Goal: Navigation & Orientation: Find specific page/section

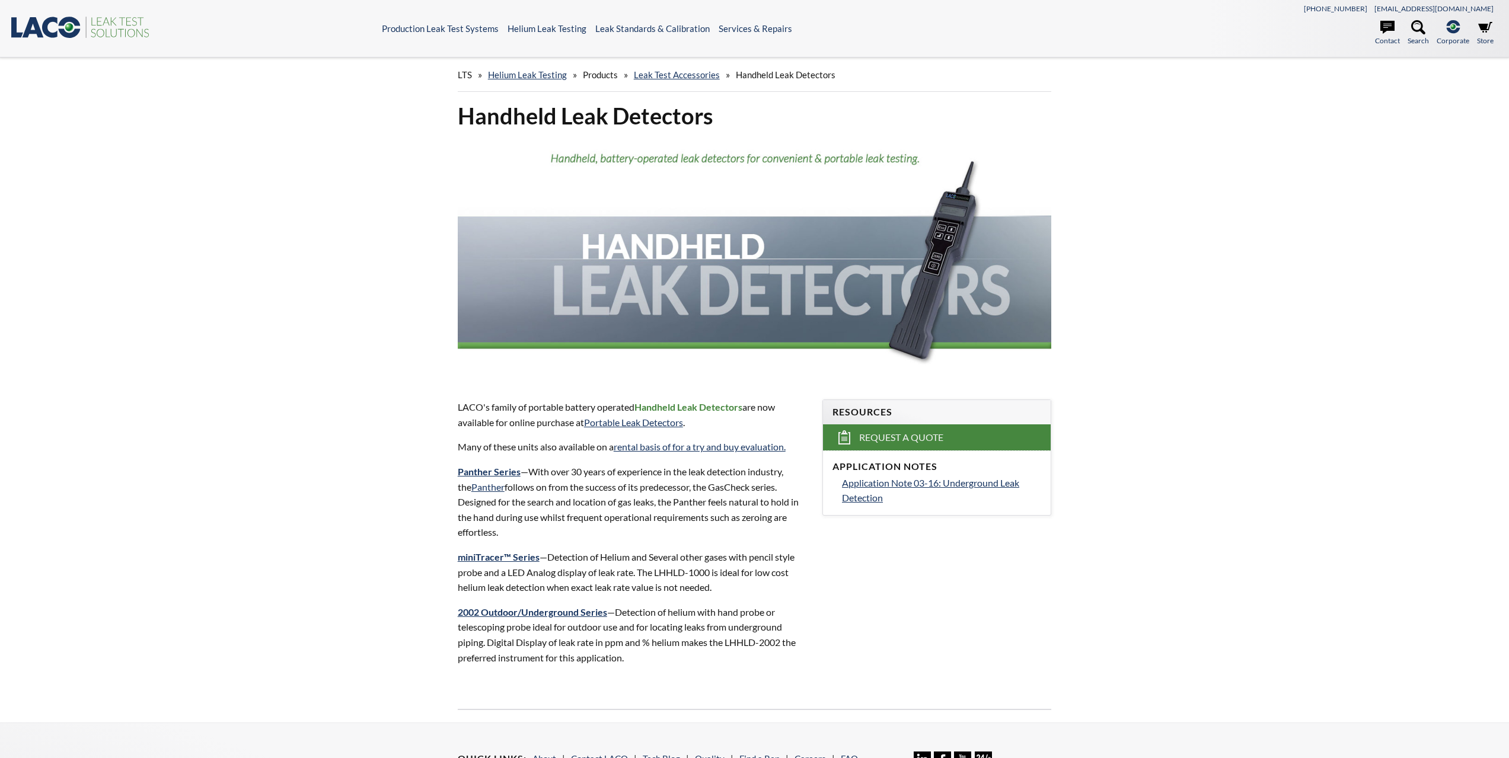
select select "Widget Language Translate"
click at [601, 79] on span "Products" at bounding box center [600, 74] width 35 height 11
click at [603, 72] on span "Products" at bounding box center [600, 74] width 35 height 11
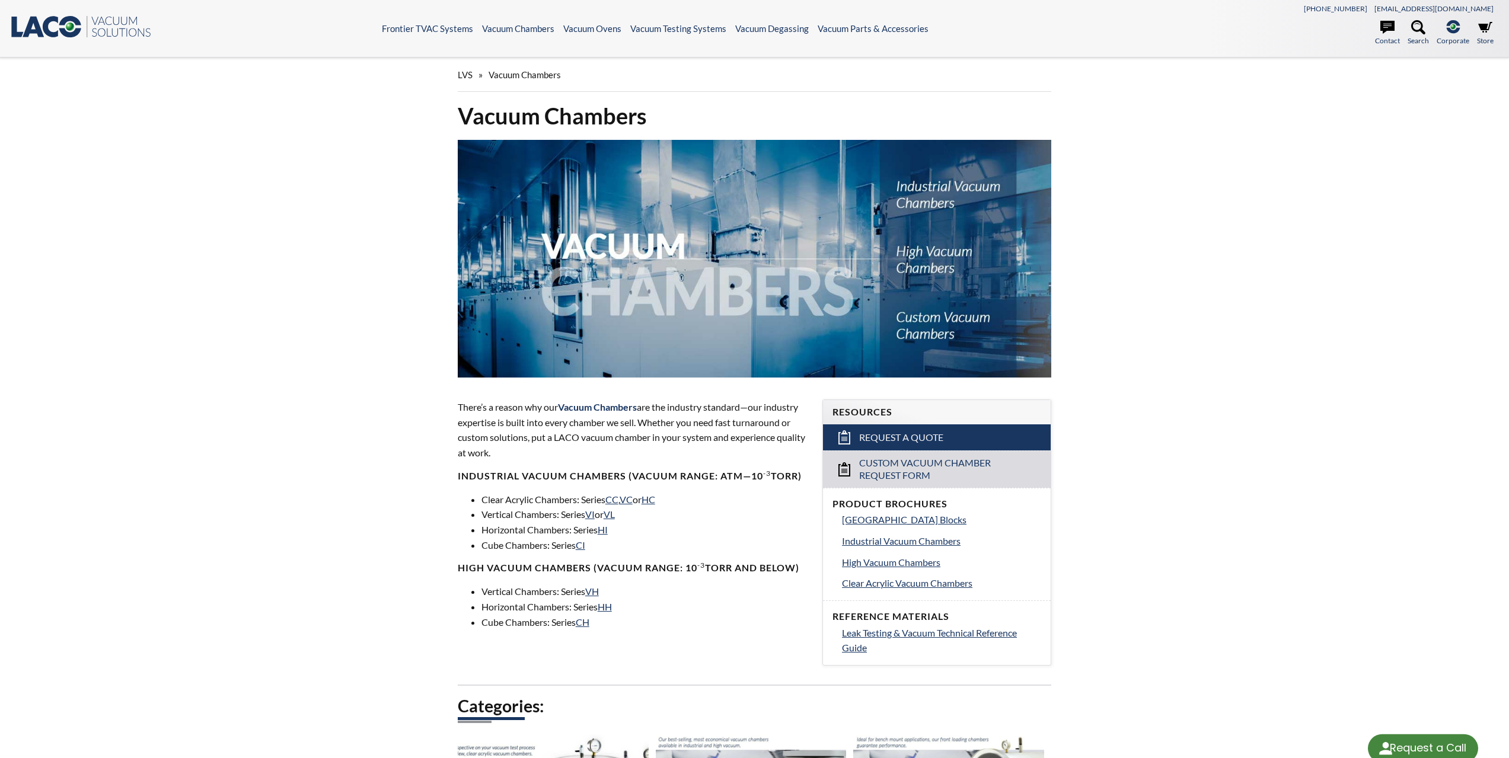
select select "Widget Language Translate"
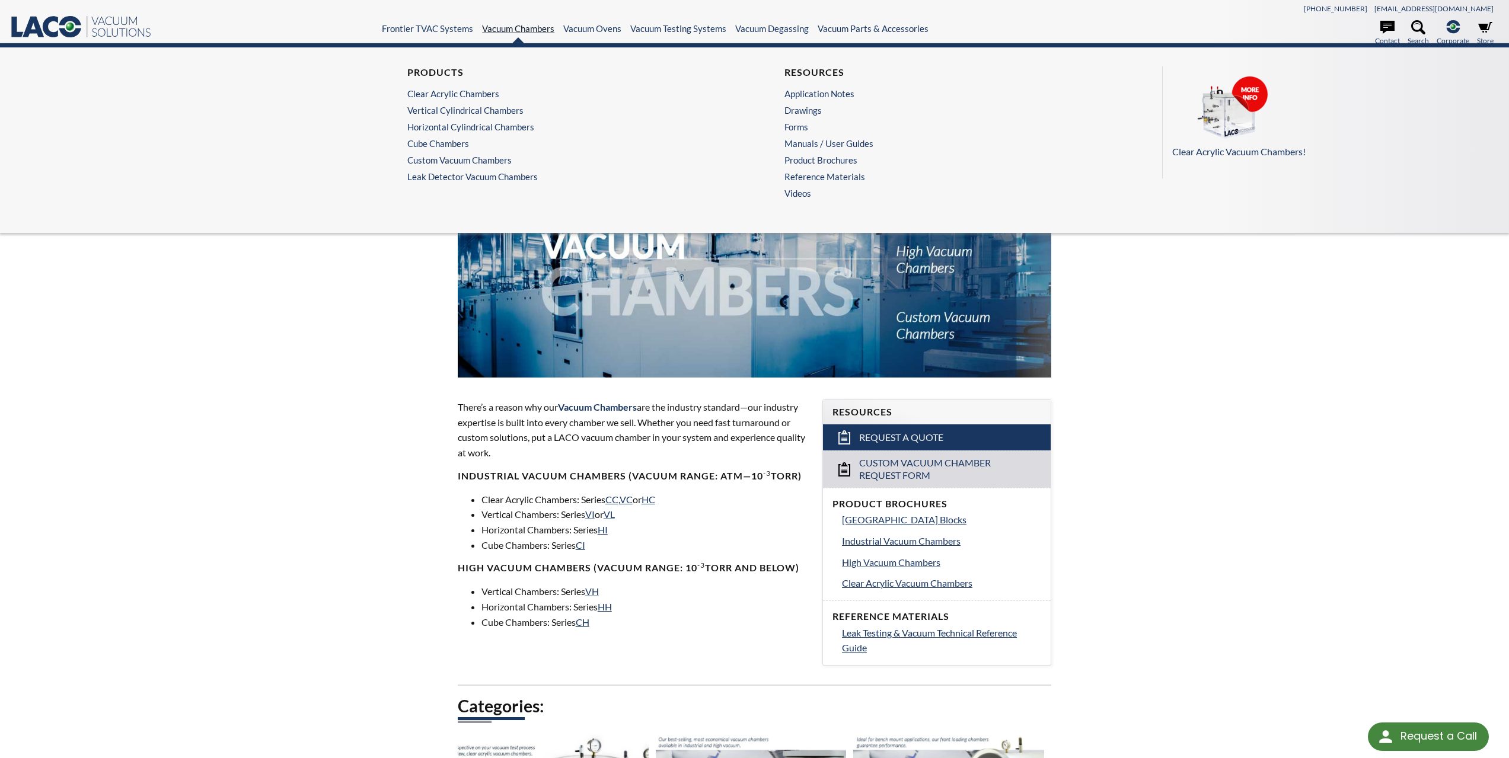
click at [518, 33] on link "Vacuum Chambers" at bounding box center [518, 28] width 72 height 11
click at [457, 142] on link "Cube Chambers" at bounding box center [562, 143] width 311 height 11
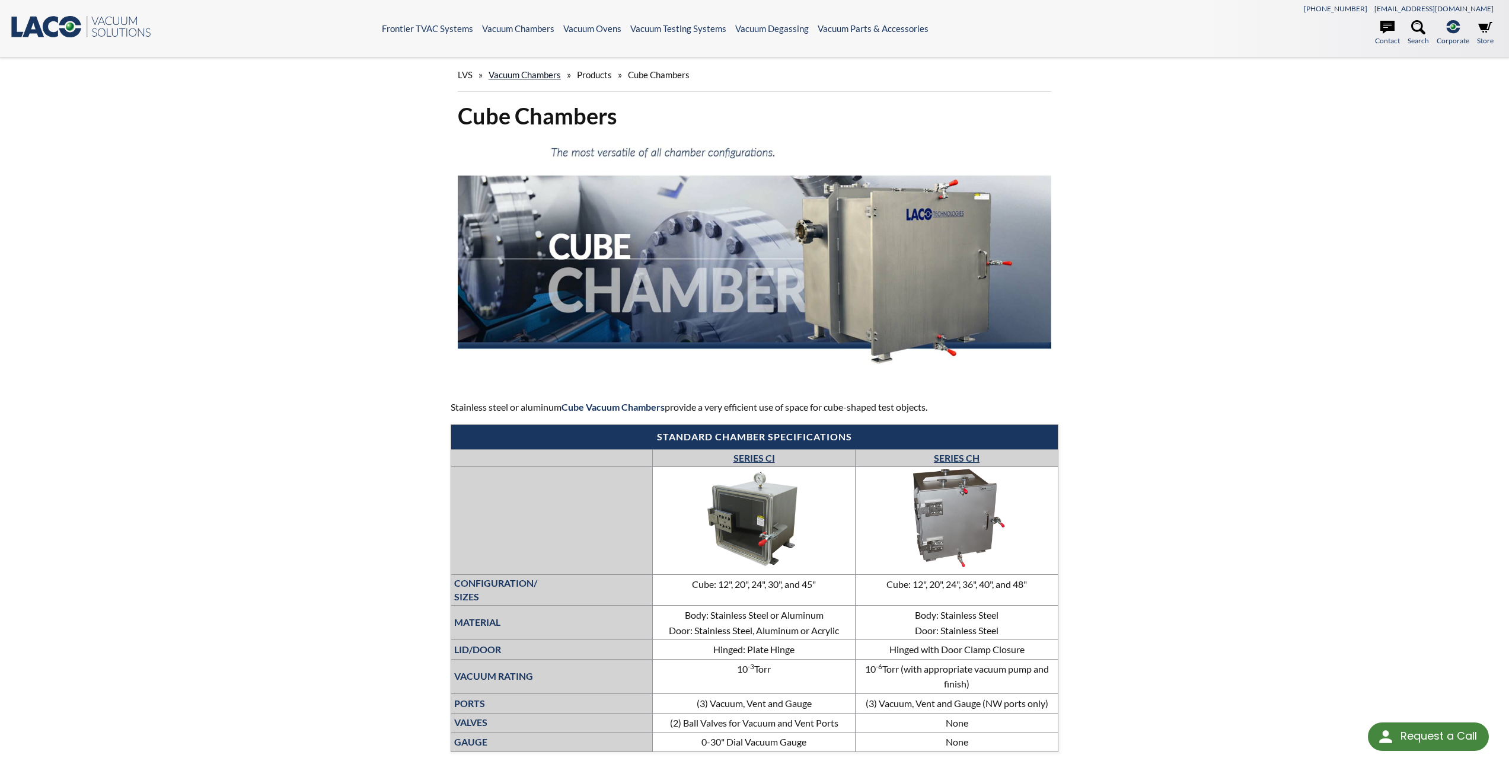
click at [536, 74] on link "Vacuum Chambers" at bounding box center [525, 74] width 72 height 11
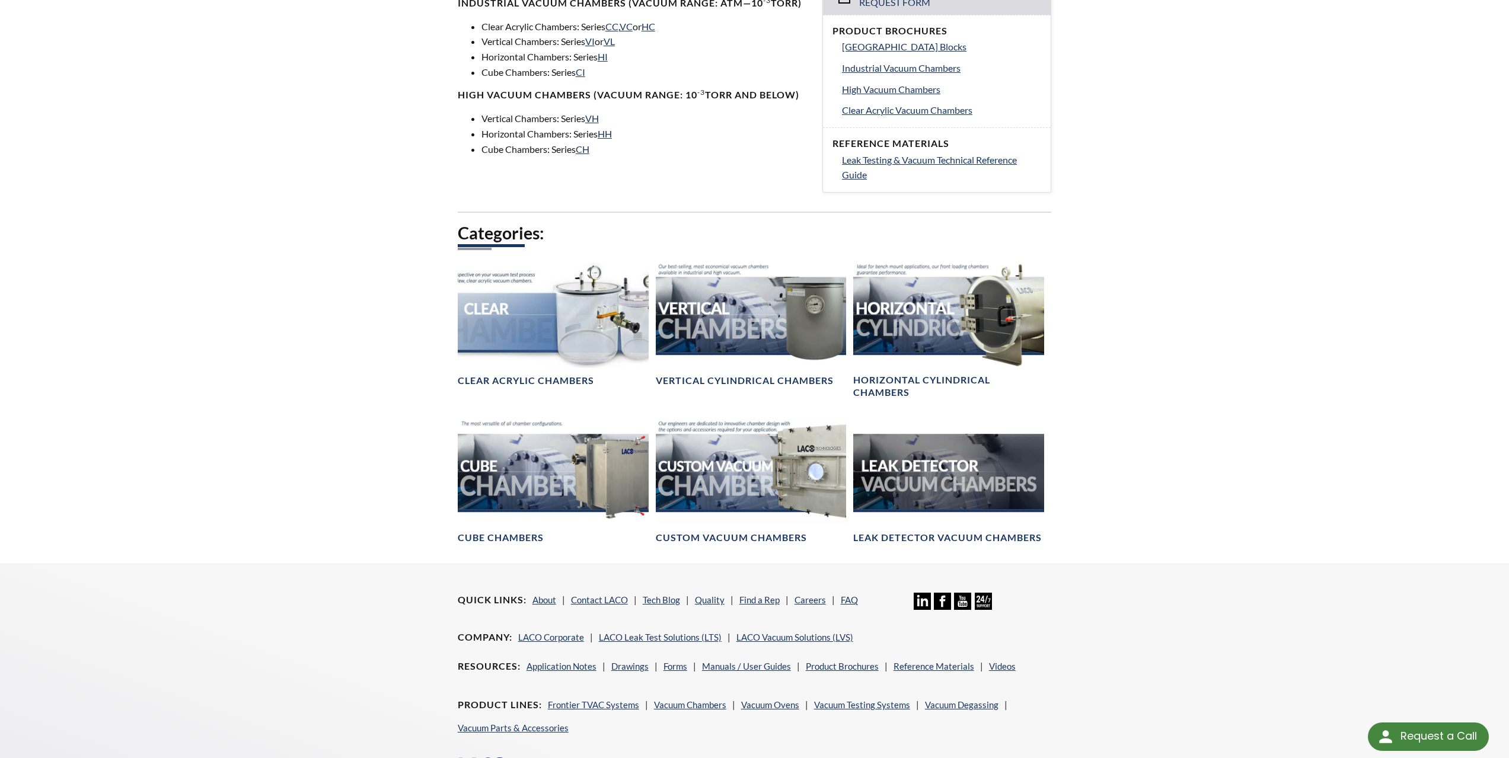
scroll to position [474, 0]
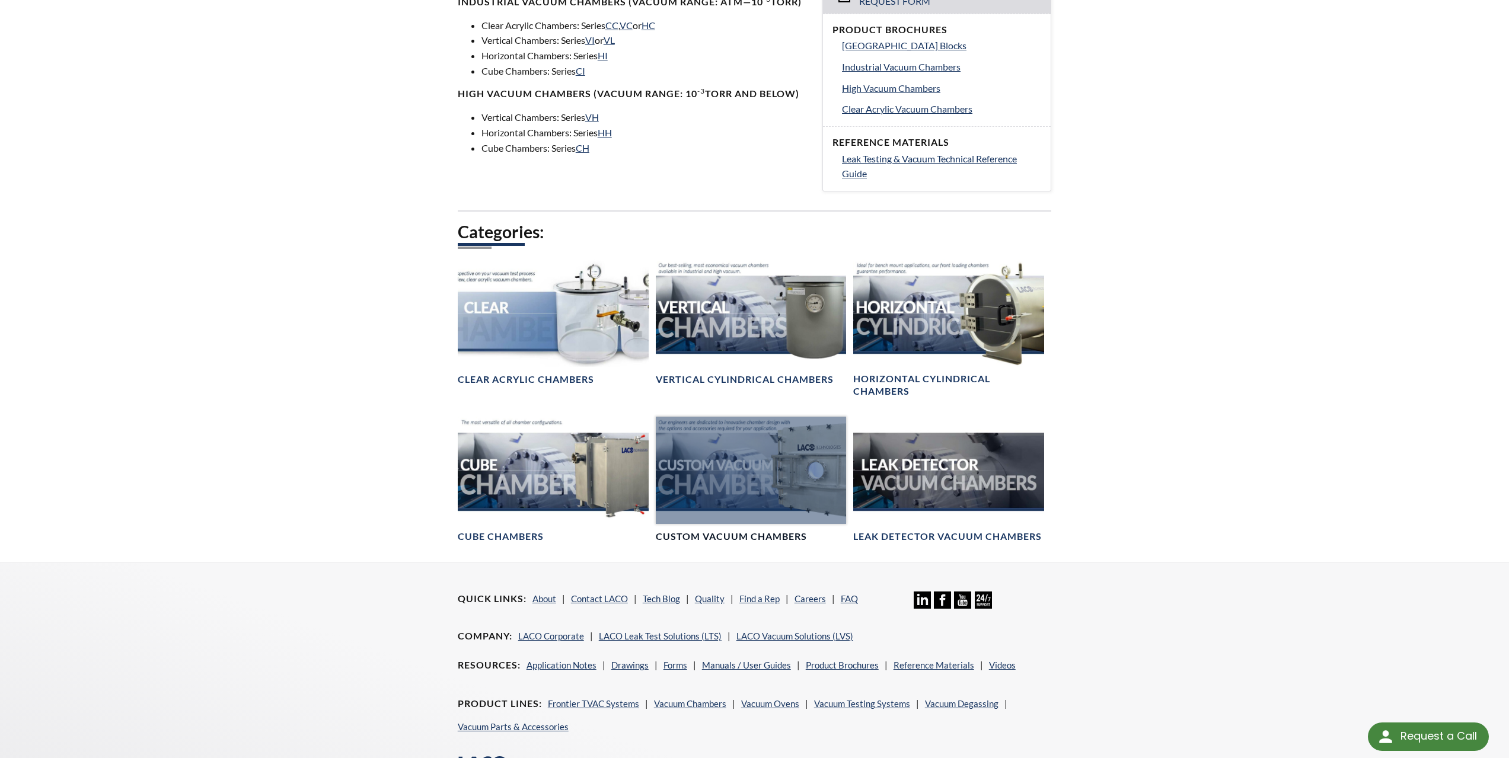
click at [721, 464] on div at bounding box center [751, 470] width 191 height 107
